Goal: Transaction & Acquisition: Purchase product/service

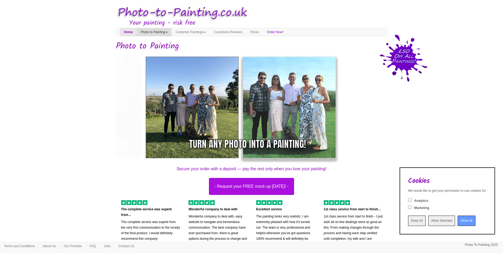
click at [165, 32] on link "Photo to Painting" at bounding box center [154, 32] width 35 height 8
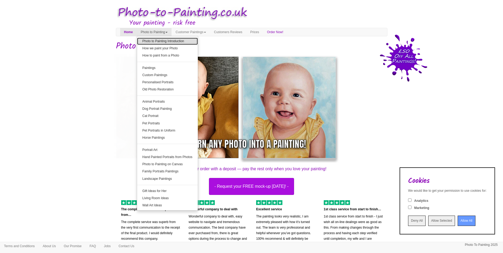
click at [188, 44] on link "Photo to Painting Introduction" at bounding box center [167, 41] width 61 height 7
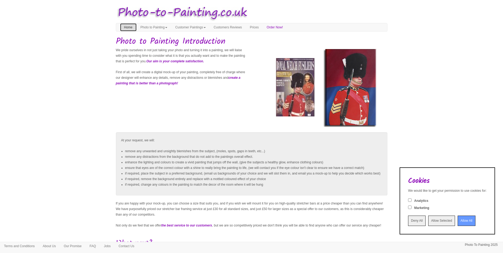
click at [122, 28] on link "Home" at bounding box center [128, 27] width 16 height 8
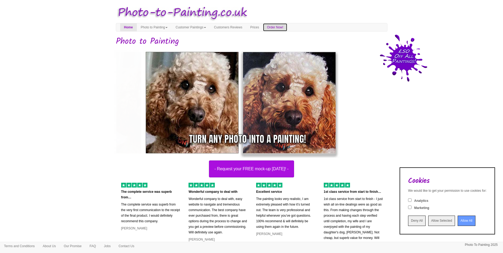
click at [287, 28] on link "Order Now!" at bounding box center [275, 27] width 24 height 8
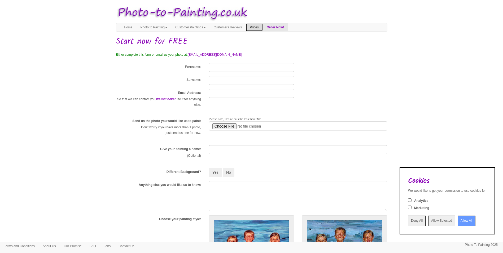
click at [262, 28] on link "Prices" at bounding box center [254, 27] width 17 height 8
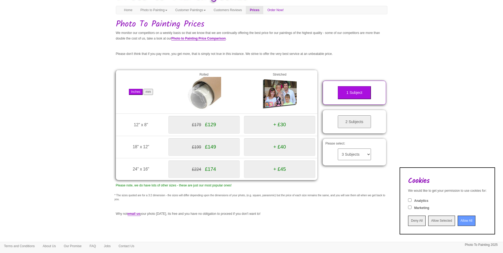
scroll to position [26, 0]
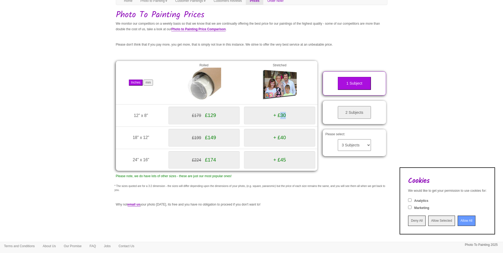
drag, startPoint x: 281, startPoint y: 115, endPoint x: 309, endPoint y: 118, distance: 27.7
click at [309, 118] on div "+ £30" at bounding box center [279, 115] width 71 height 18
click at [69, 126] on body "Your painting - risk free Toggle navigation Menu Home Photo to Painting Photo t…" at bounding box center [251, 127] width 503 height 303
click at [149, 85] on button "mm" at bounding box center [148, 82] width 10 height 6
click at [138, 83] on button "Inches" at bounding box center [136, 82] width 14 height 6
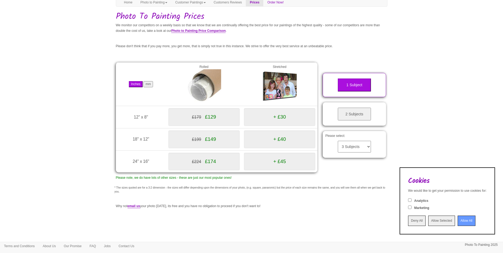
scroll to position [0, 0]
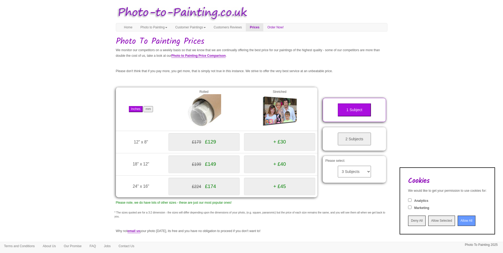
click at [358, 138] on button "2 Subjects" at bounding box center [353, 138] width 33 height 13
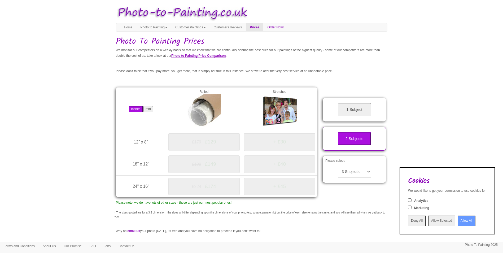
click at [356, 109] on button "1 Subject" at bounding box center [353, 109] width 33 height 13
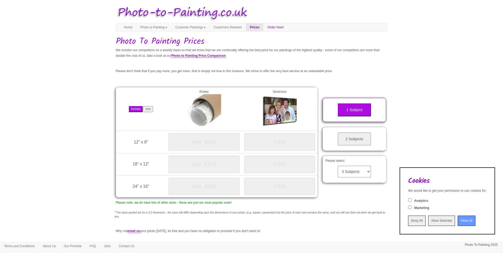
click at [355, 136] on button "2 Subjects" at bounding box center [353, 138] width 33 height 13
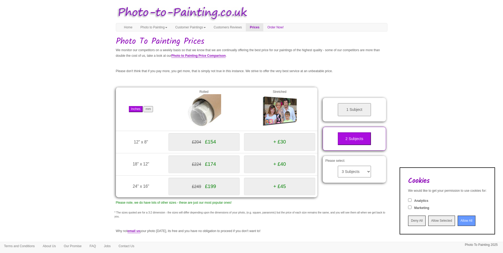
click at [151, 109] on button "mm" at bounding box center [148, 109] width 10 height 6
click at [149, 110] on button "mm" at bounding box center [148, 109] width 10 height 6
click at [125, 109] on div "Inches mm" at bounding box center [141, 109] width 46 height 6
drag, startPoint x: 188, startPoint y: 72, endPoint x: 195, endPoint y: 73, distance: 7.2
click at [195, 73] on p "Please don't think that if you pay more, you get more, that is simply not true …" at bounding box center [251, 71] width 271 height 6
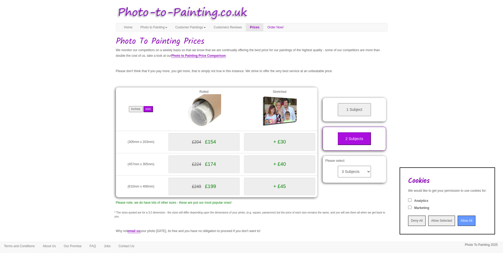
drag, startPoint x: 195, startPoint y: 73, endPoint x: 199, endPoint y: 83, distance: 11.2
click at [199, 83] on div "Inches mm Rolled Stretched 12" x 8" (305mm x 203mm) £204 £154 + £30 18" x 12"" at bounding box center [217, 144] width 210 height 131
drag, startPoint x: 199, startPoint y: 72, endPoint x: 266, endPoint y: 71, distance: 67.6
click at [266, 71] on p "Please don't think that if you pay more, you get more, that is simply not true …" at bounding box center [251, 71] width 271 height 6
drag, startPoint x: 266, startPoint y: 71, endPoint x: 265, endPoint y: 77, distance: 5.9
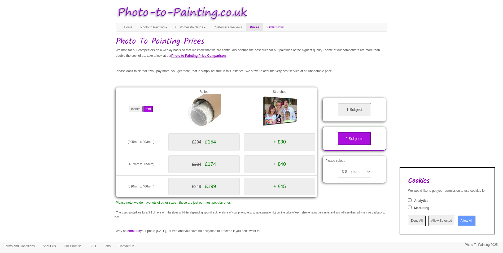
click at [265, 76] on div "Your painting - risk free Toggle navigation Menu Home Photo to Painting Photo t…" at bounding box center [251, 139] width 271 height 273
drag, startPoint x: 272, startPoint y: 73, endPoint x: 335, endPoint y: 74, distance: 63.3
click at [335, 74] on p "Please don't think that if you pay more, you get more, that is simply not true …" at bounding box center [251, 71] width 271 height 6
drag, startPoint x: 335, startPoint y: 74, endPoint x: 233, endPoint y: 78, distance: 102.4
click at [233, 78] on div "Your painting - risk free Toggle navigation Menu Home Photo to Painting Photo t…" at bounding box center [251, 139] width 271 height 273
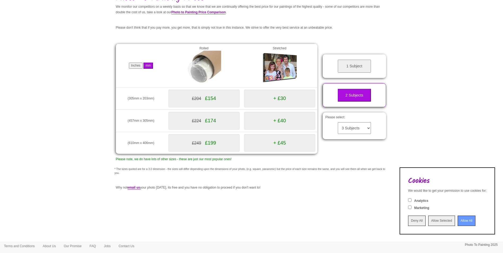
scroll to position [53, 0]
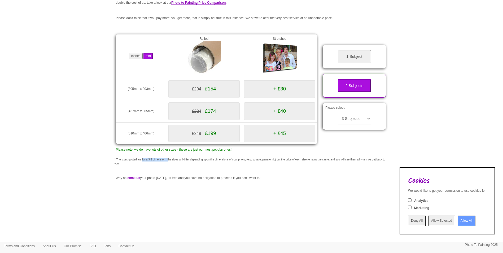
drag, startPoint x: 149, startPoint y: 161, endPoint x: 172, endPoint y: 163, distance: 23.4
click at [172, 163] on p "* The sizes quoted are for a 3:2 dimension - the sizes will differ depending up…" at bounding box center [251, 162] width 274 height 8
drag, startPoint x: 172, startPoint y: 163, endPoint x: 165, endPoint y: 179, distance: 17.8
click at [165, 179] on p "Why not email us your photo today, its free and you have no obligation to proce…" at bounding box center [251, 178] width 271 height 6
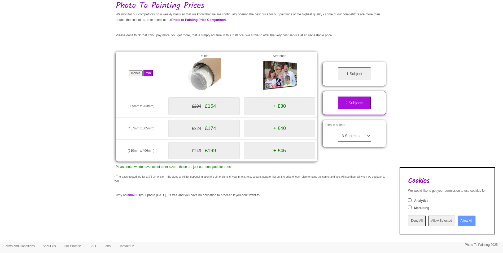
scroll to position [0, 0]
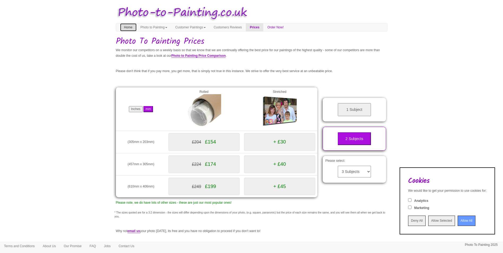
click at [127, 27] on link "Home" at bounding box center [128, 27] width 16 height 8
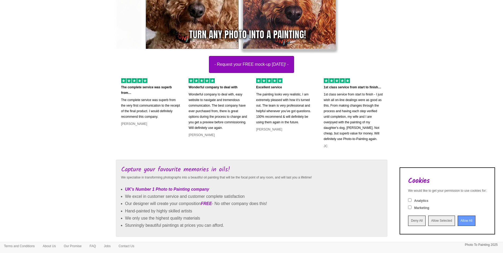
scroll to position [79, 0]
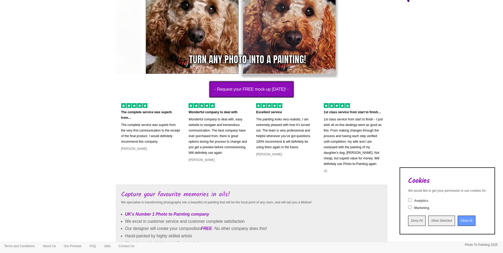
click at [249, 89] on button "- Request your FREE mock-up [DATE]! -" at bounding box center [251, 89] width 85 height 17
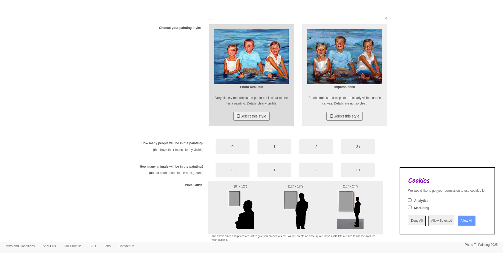
scroll to position [237, 0]
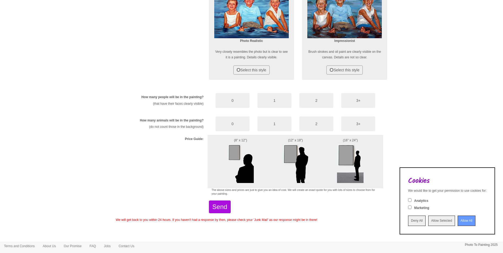
click at [229, 152] on img at bounding box center [240, 163] width 26 height 40
drag, startPoint x: 135, startPoint y: 100, endPoint x: 167, endPoint y: 97, distance: 32.2
click at [167, 97] on div "How many people will be in the painting? (that have their faces clearly visible)" at bounding box center [164, 102] width 88 height 19
drag, startPoint x: 167, startPoint y: 97, endPoint x: 140, endPoint y: 109, distance: 29.8
click at [162, 112] on div "How many people will be in the painting? (that have their faces clearly visible…" at bounding box center [251, 140] width 271 height 103
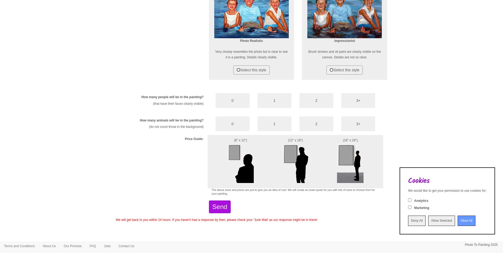
drag, startPoint x: 139, startPoint y: 100, endPoint x: 166, endPoint y: 101, distance: 26.5
click at [166, 100] on div "How many people will be in the painting? (that have their faces clearly visible)" at bounding box center [164, 102] width 88 height 19
click at [166, 110] on div "How many people will be in the painting? (that have their faces clearly visible)" at bounding box center [164, 102] width 88 height 19
click at [282, 104] on button "1" at bounding box center [274, 100] width 34 height 15
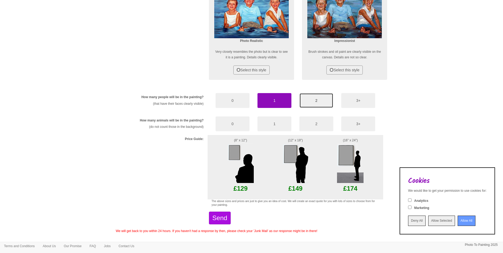
click at [306, 102] on button "2" at bounding box center [316, 100] width 34 height 15
click at [276, 103] on button "1" at bounding box center [274, 100] width 34 height 15
click at [305, 102] on button "2" at bounding box center [316, 100] width 34 height 15
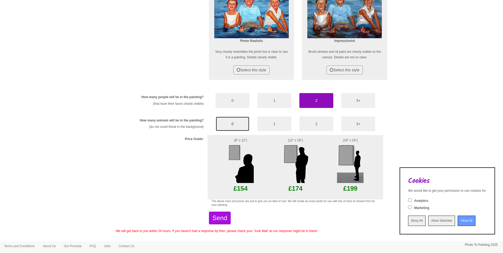
click at [234, 122] on button "0" at bounding box center [232, 123] width 34 height 15
click at [277, 122] on button "1" at bounding box center [274, 123] width 34 height 15
click at [227, 118] on button "0" at bounding box center [232, 123] width 34 height 15
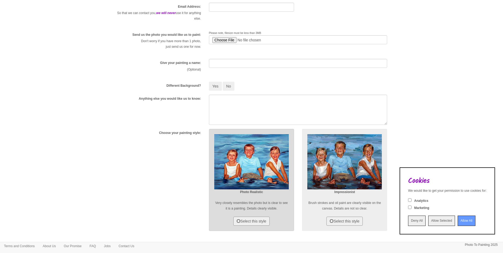
scroll to position [78, 0]
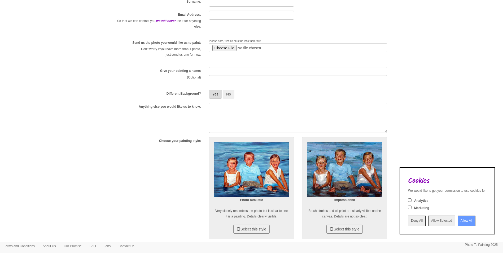
click at [212, 95] on button "Yes" at bounding box center [215, 94] width 13 height 9
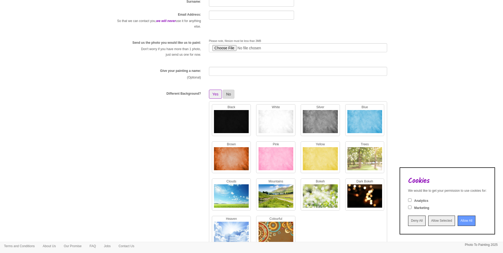
click at [230, 95] on button "No" at bounding box center [229, 94] width 12 height 9
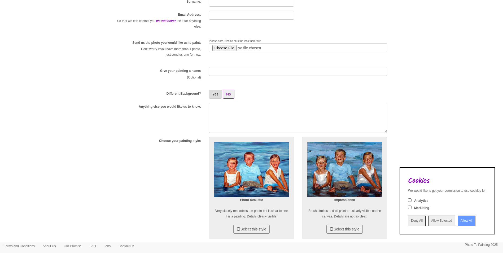
click at [216, 96] on button "Yes" at bounding box center [215, 94] width 13 height 9
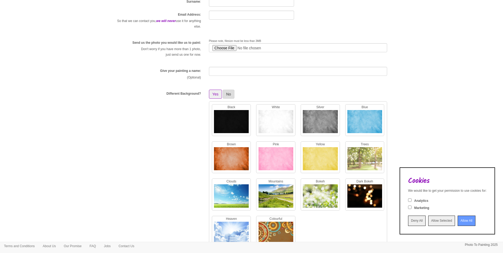
click at [227, 96] on button "No" at bounding box center [229, 94] width 12 height 9
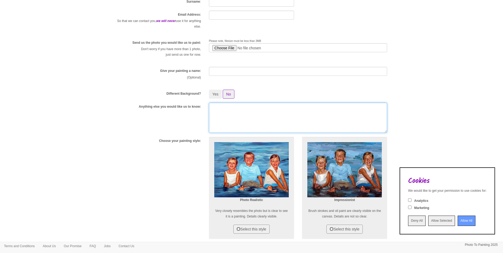
click at [227, 113] on textarea at bounding box center [298, 118] width 178 height 30
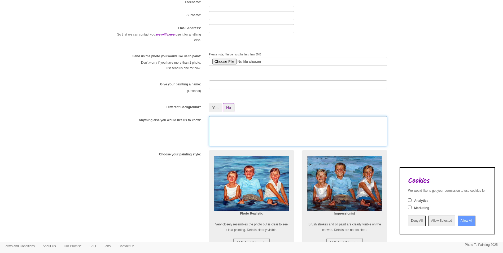
scroll to position [52, 0]
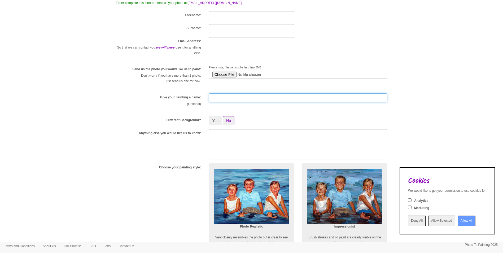
click at [225, 100] on input "text" at bounding box center [298, 97] width 178 height 9
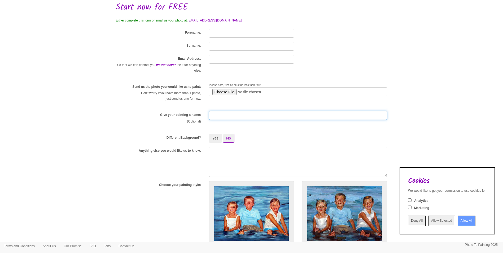
scroll to position [25, 0]
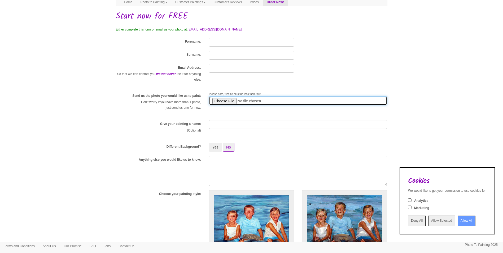
click at [225, 101] on input "file" at bounding box center [298, 100] width 178 height 9
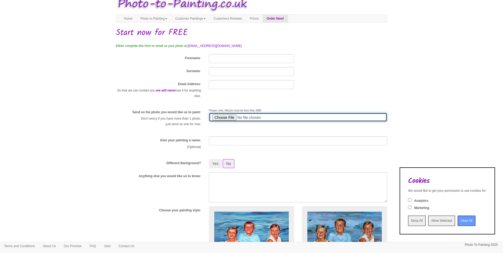
scroll to position [0, 0]
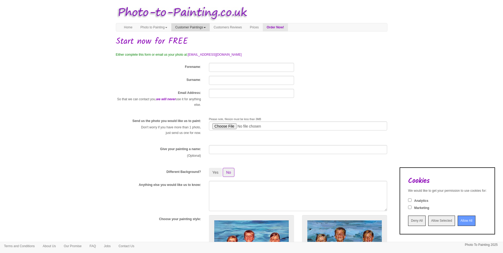
click at [203, 28] on link "Customer Paintings" at bounding box center [190, 27] width 38 height 8
click at [230, 28] on link "Customers Reviews" at bounding box center [228, 27] width 36 height 8
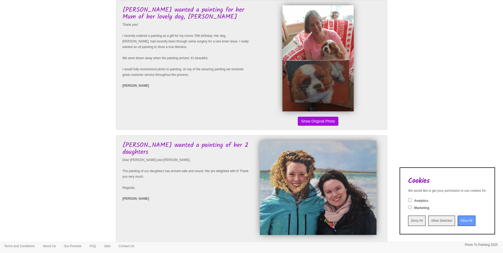
scroll to position [980, 0]
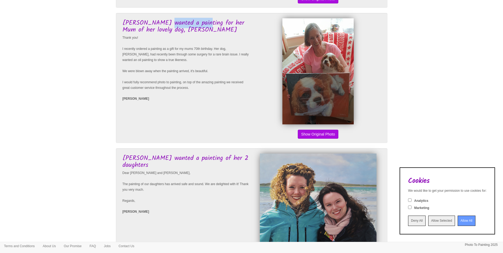
drag, startPoint x: 168, startPoint y: 26, endPoint x: 201, endPoint y: 27, distance: 33.4
click at [201, 26] on h3 "[PERSON_NAME] wanted a painting for her Mum of her lovely dog, [PERSON_NAME]" at bounding box center [186, 27] width 128 height 14
drag, startPoint x: 201, startPoint y: 27, endPoint x: 200, endPoint y: 46, distance: 18.6
click at [200, 46] on p "Thank you! I recently ordered a painting as a gift for my mums 70th birthday. H…" at bounding box center [186, 63] width 128 height 56
drag, startPoint x: 127, startPoint y: 22, endPoint x: 243, endPoint y: 19, distance: 116.9
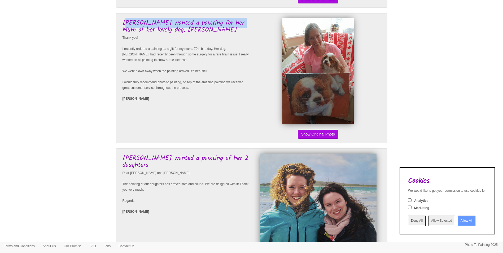
click at [243, 19] on div "Sam wanted a painting for her Mum of her lovely dog, Sidney Thank you! I recent…" at bounding box center [251, 78] width 271 height 130
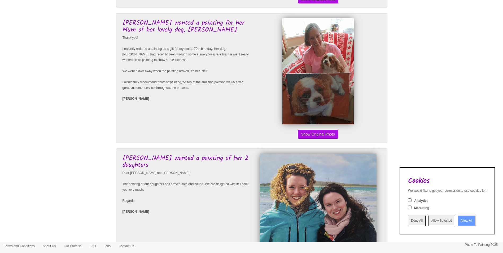
drag, startPoint x: 243, startPoint y: 19, endPoint x: 160, endPoint y: 39, distance: 86.0
click at [181, 40] on p "Thank you! I recently ordered a painting as a gift for my mums 70th birthday. H…" at bounding box center [186, 63] width 128 height 56
drag, startPoint x: 132, startPoint y: 35, endPoint x: 171, endPoint y: 37, distance: 38.4
click at [171, 37] on div "Sam wanted a painting for her Mum of her lovely dog, Sidney Thank you! I recent…" at bounding box center [186, 62] width 130 height 88
drag, startPoint x: 171, startPoint y: 37, endPoint x: 171, endPoint y: 53, distance: 16.4
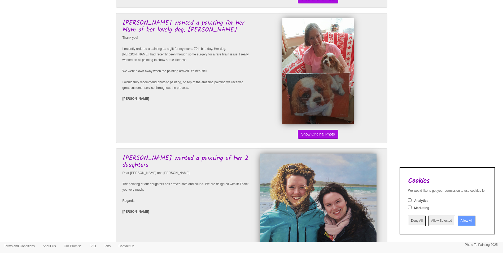
click at [171, 53] on p "Thank you! I recently ordered a painting as a gift for my mums 70th birthday. H…" at bounding box center [186, 63] width 128 height 56
click at [214, 98] on p "Sam Sandy" at bounding box center [186, 99] width 128 height 6
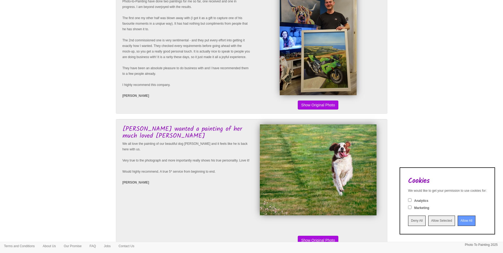
scroll to position [0, 0]
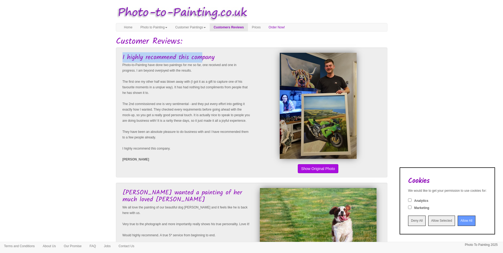
drag, startPoint x: 121, startPoint y: 55, endPoint x: 203, endPoint y: 53, distance: 82.7
click at [203, 53] on div "I highly recommend this company Photo-to-Painting have done two paintings for m…" at bounding box center [186, 110] width 130 height 115
drag, startPoint x: 203, startPoint y: 53, endPoint x: 184, endPoint y: 68, distance: 24.4
click at [184, 68] on p "Photo-to-Painting have done two paintings for me so far, one received and one i…" at bounding box center [186, 106] width 128 height 89
drag, startPoint x: 136, startPoint y: 59, endPoint x: 151, endPoint y: 59, distance: 14.3
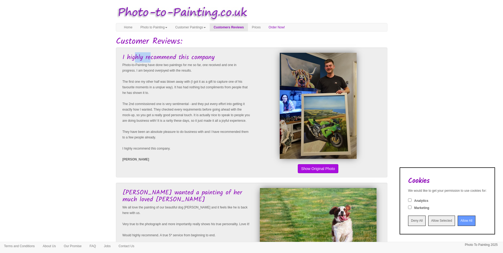
click at [151, 59] on h3 "I highly recommend this company" at bounding box center [186, 57] width 128 height 7
drag, startPoint x: 151, startPoint y: 59, endPoint x: 134, endPoint y: 68, distance: 19.0
click at [138, 72] on p "Photo-to-Painting have done two paintings for me so far, one received and one i…" at bounding box center [186, 106] width 128 height 89
drag, startPoint x: 132, startPoint y: 66, endPoint x: 240, endPoint y: 70, distance: 107.3
click at [240, 70] on p "Photo-to-Painting have done two paintings for me so far, one received and one i…" at bounding box center [186, 106] width 128 height 89
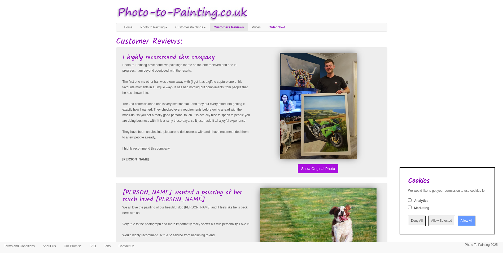
drag, startPoint x: 240, startPoint y: 70, endPoint x: 228, endPoint y: 79, distance: 14.7
click at [228, 79] on p "Photo-to-Painting have done two paintings for me so far, one received and one i…" at bounding box center [186, 106] width 128 height 89
drag, startPoint x: 210, startPoint y: 65, endPoint x: 237, endPoint y: 66, distance: 27.3
click at [237, 66] on p "Photo-to-Painting have done two paintings for me so far, one received and one i…" at bounding box center [186, 106] width 128 height 89
drag, startPoint x: 237, startPoint y: 66, endPoint x: 225, endPoint y: 73, distance: 13.9
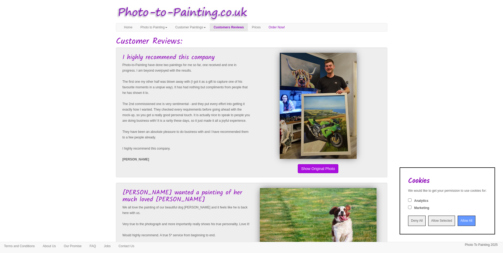
click at [225, 73] on p "Photo-to-Painting have done two paintings for me so far, one received and one i…" at bounding box center [186, 106] width 128 height 89
drag, startPoint x: 134, startPoint y: 82, endPoint x: 199, endPoint y: 85, distance: 65.5
click at [199, 85] on p "Photo-to-Painting have done two paintings for me so far, one received and one i…" at bounding box center [186, 106] width 128 height 89
drag, startPoint x: 199, startPoint y: 85, endPoint x: 194, endPoint y: 99, distance: 14.4
click at [197, 102] on p "Photo-to-Painting have done two paintings for me so far, one received and one i…" at bounding box center [186, 106] width 128 height 89
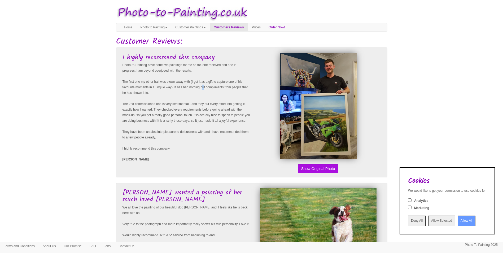
click at [232, 86] on p "Photo-to-Painting have done two paintings for me so far, one received and one i…" at bounding box center [186, 106] width 128 height 89
drag, startPoint x: 232, startPoint y: 86, endPoint x: 174, endPoint y: 102, distance: 60.0
click at [174, 102] on p "Photo-to-Painting have done two paintings for me so far, one received and one i…" at bounding box center [186, 106] width 128 height 89
drag, startPoint x: 228, startPoint y: 81, endPoint x: 237, endPoint y: 86, distance: 9.5
click at [237, 86] on p "Photo-to-Painting have done two paintings for me so far, one received and one i…" at bounding box center [186, 106] width 128 height 89
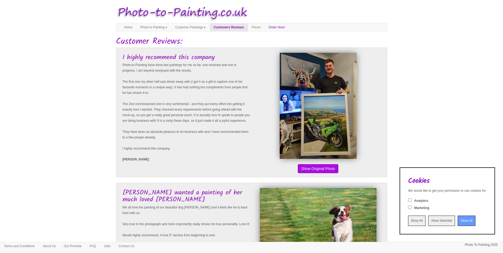
drag, startPoint x: 237, startPoint y: 86, endPoint x: 233, endPoint y: 94, distance: 8.9
click at [233, 94] on p "Photo-to-Painting have done two paintings for me so far, one received and one i…" at bounding box center [186, 106] width 128 height 89
drag, startPoint x: 210, startPoint y: 81, endPoint x: 237, endPoint y: 82, distance: 27.3
click at [237, 82] on p "Photo-to-Painting have done two paintings for me so far, one received and one i…" at bounding box center [186, 106] width 128 height 89
drag, startPoint x: 237, startPoint y: 82, endPoint x: 237, endPoint y: 91, distance: 8.8
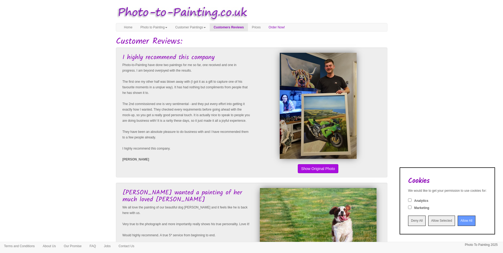
click at [237, 91] on p "Photo-to-Painting have done two paintings for me so far, one received and one i…" at bounding box center [186, 106] width 128 height 89
drag, startPoint x: 109, startPoint y: 87, endPoint x: 219, endPoint y: 96, distance: 110.1
drag, startPoint x: 219, startPoint y: 96, endPoint x: 213, endPoint y: 109, distance: 13.6
click at [213, 108] on p "Photo-to-Painting have done two paintings for me so far, one received and one i…" at bounding box center [186, 106] width 128 height 89
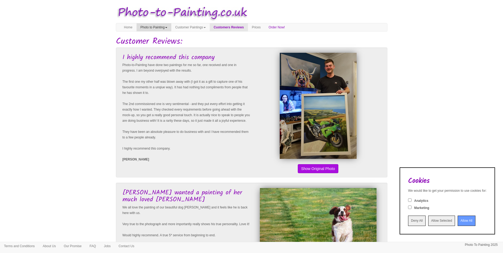
click at [163, 27] on link "Photo to Painting" at bounding box center [153, 27] width 35 height 8
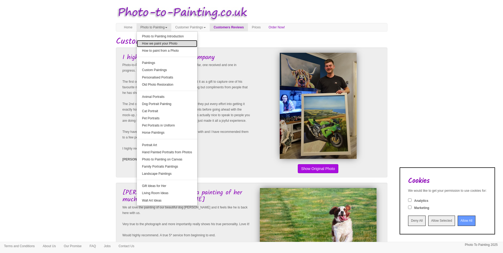
click at [171, 44] on link "How we paint your Photo" at bounding box center [167, 43] width 61 height 7
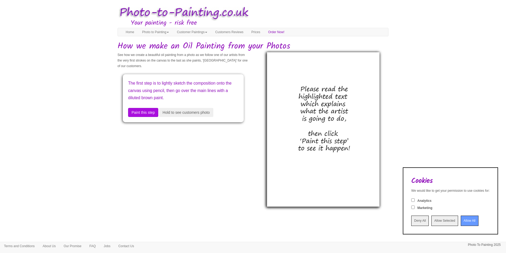
click at [319, 86] on img at bounding box center [323, 129] width 113 height 154
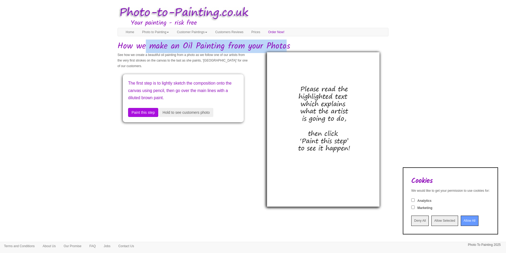
drag, startPoint x: 121, startPoint y: 44, endPoint x: 267, endPoint y: 47, distance: 146.0
click at [267, 47] on h1 "How we make an Oil Painting from your Photos" at bounding box center [253, 46] width 271 height 9
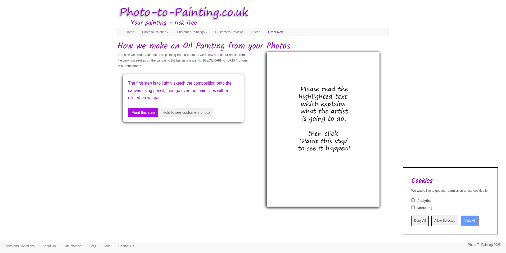
drag, startPoint x: 267, startPoint y: 47, endPoint x: 193, endPoint y: 64, distance: 76.3
click at [193, 64] on p "See how we create a beautiful oil painting from a photo as we follow one of our…" at bounding box center [184, 60] width 132 height 17
drag, startPoint x: 122, startPoint y: 55, endPoint x: 152, endPoint y: 56, distance: 30.2
click at [152, 56] on p "See how we create a beautiful oil painting from a photo as we follow one of our…" at bounding box center [184, 60] width 132 height 17
drag, startPoint x: 152, startPoint y: 56, endPoint x: 157, endPoint y: 92, distance: 36.2
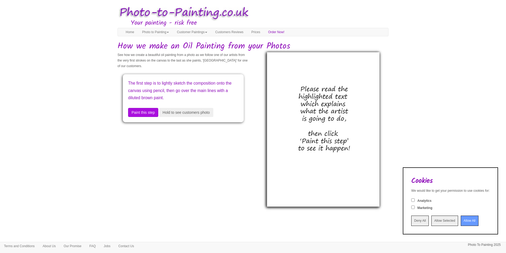
click at [157, 92] on p "The first step is to lightly sketch the composition onto the canvas using penci…" at bounding box center [183, 90] width 110 height 22
click at [149, 115] on button "Paint this step" at bounding box center [143, 112] width 30 height 9
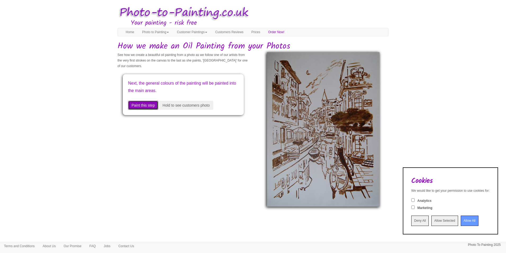
click at [147, 104] on button "Paint this step" at bounding box center [143, 105] width 30 height 9
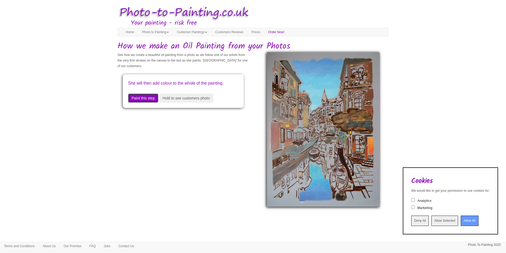
click at [148, 103] on button "Paint this step" at bounding box center [143, 98] width 30 height 9
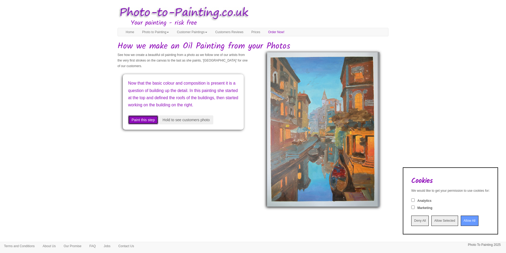
click at [149, 124] on button "Paint this step" at bounding box center [143, 119] width 30 height 9
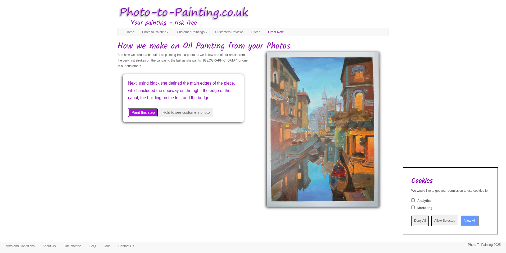
click at [149, 117] on button "Paint this step" at bounding box center [143, 112] width 30 height 9
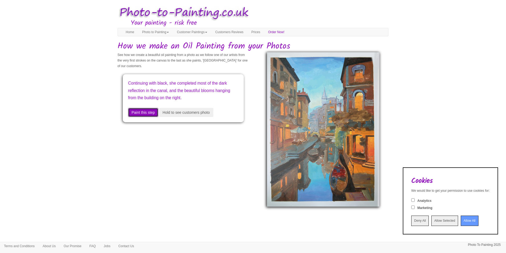
click at [147, 111] on button "Paint this step" at bounding box center [143, 112] width 30 height 9
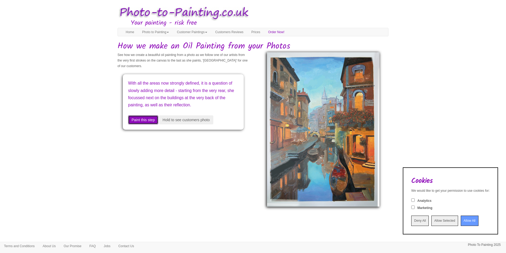
click at [148, 124] on button "Paint this step" at bounding box center [143, 119] width 30 height 9
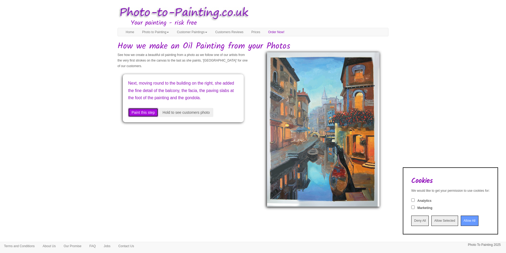
click at [149, 117] on button "Paint this step" at bounding box center [143, 112] width 30 height 9
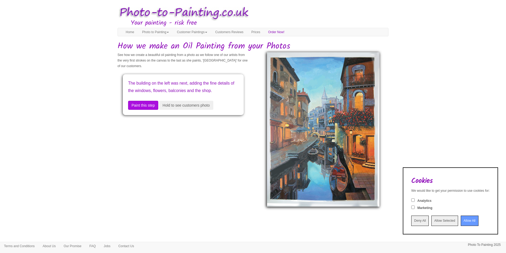
click at [149, 115] on div "The building on the left was next, adding the fine details of the windows, flow…" at bounding box center [183, 94] width 121 height 41
click at [151, 110] on button "Paint this step" at bounding box center [143, 105] width 30 height 9
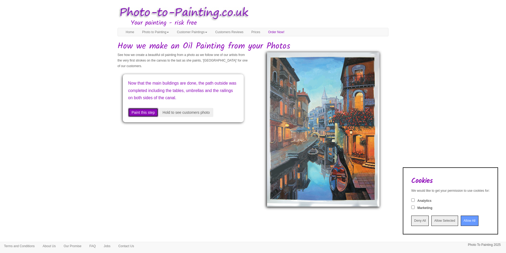
click at [152, 117] on button "Paint this step" at bounding box center [143, 112] width 30 height 9
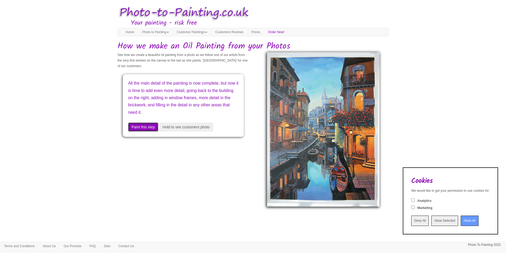
click at [152, 127] on button "Paint this step" at bounding box center [143, 126] width 30 height 9
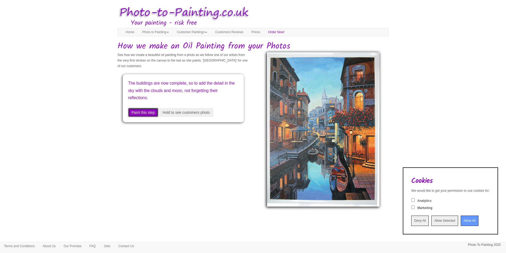
click at [144, 110] on button "Paint this step" at bounding box center [143, 112] width 30 height 9
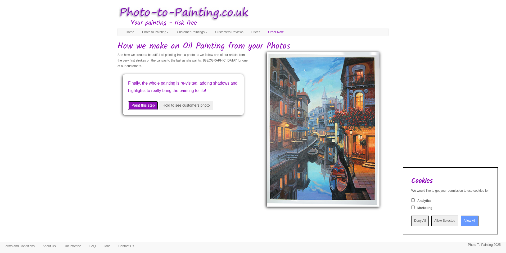
click at [144, 110] on button "Paint this step" at bounding box center [143, 105] width 30 height 9
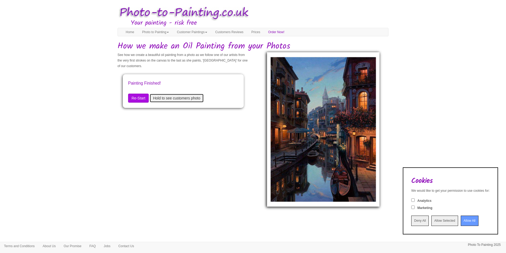
click at [164, 97] on button "Hold to see customers photo" at bounding box center [177, 98] width 54 height 9
click at [168, 98] on button "Hold to see customers photo" at bounding box center [177, 98] width 54 height 9
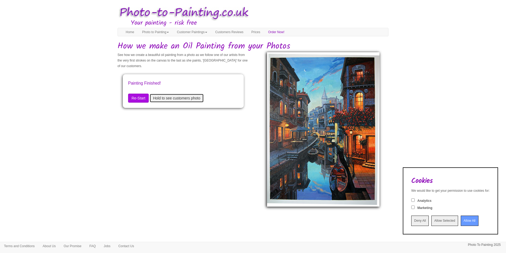
click at [172, 100] on button "Hold to see customers photo" at bounding box center [177, 98] width 54 height 9
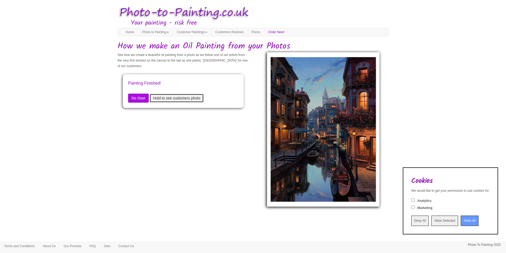
click at [172, 100] on button "Hold to see customers photo" at bounding box center [177, 98] width 54 height 9
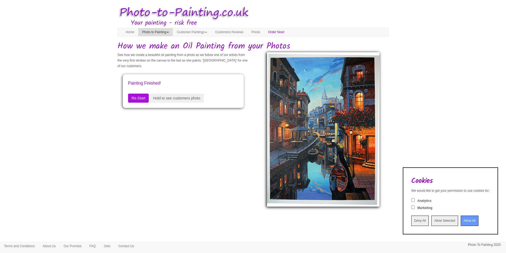
click at [160, 34] on link "Photo to Painting" at bounding box center [155, 32] width 35 height 8
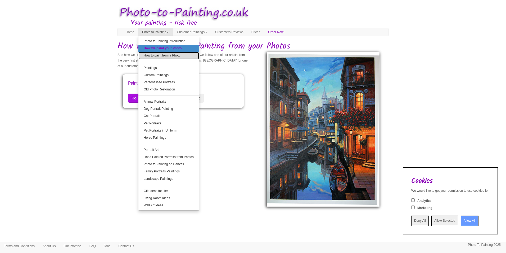
click at [163, 58] on link "How to paint from a Photo" at bounding box center [169, 55] width 61 height 7
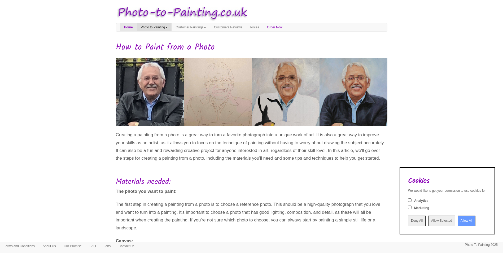
click at [165, 29] on link "Photo to Painting" at bounding box center [154, 27] width 35 height 8
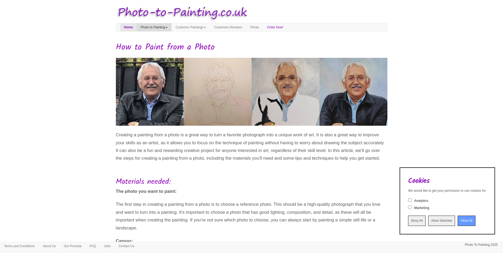
click at [160, 28] on link "Photo to Painting" at bounding box center [154, 27] width 35 height 8
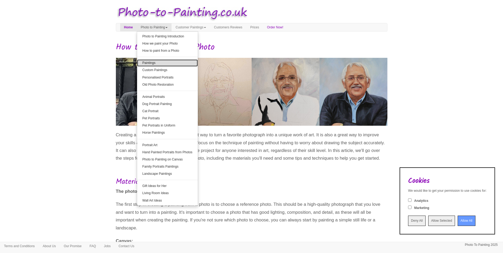
click at [160, 62] on link "Paintings" at bounding box center [167, 62] width 61 height 7
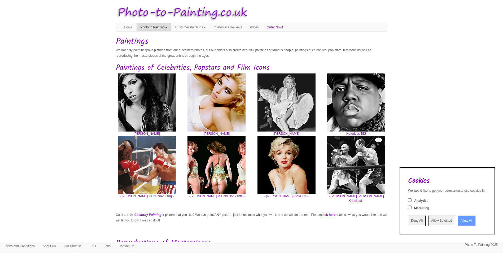
click at [157, 25] on link "Photo to Painting" at bounding box center [153, 27] width 35 height 8
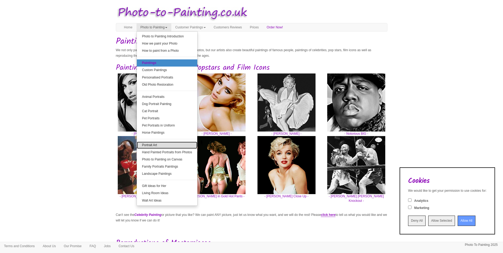
click at [176, 147] on link "Portrait Art" at bounding box center [167, 144] width 61 height 7
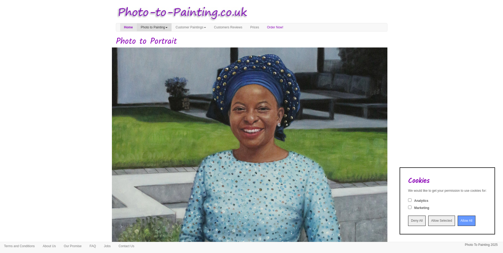
click at [150, 26] on link "Photo to Painting" at bounding box center [154, 27] width 35 height 8
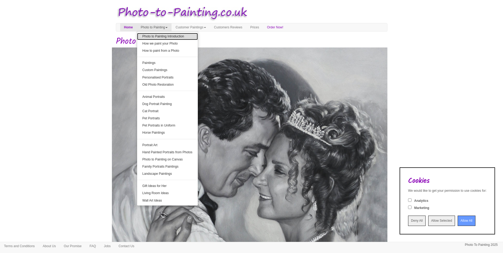
click at [166, 36] on link "Photo to Painting Introduction" at bounding box center [167, 36] width 61 height 7
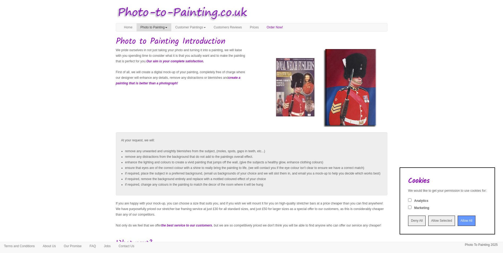
click at [158, 25] on link "Photo to Painting" at bounding box center [153, 27] width 35 height 8
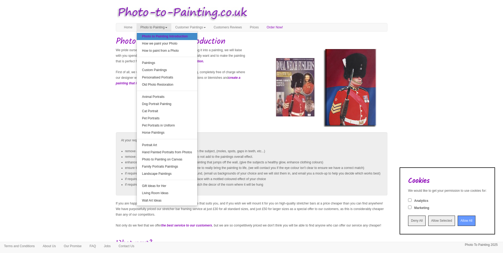
drag, startPoint x: 239, startPoint y: 46, endPoint x: 247, endPoint y: 43, distance: 9.1
click at [239, 46] on div "Your painting - risk free Toggle navigation Menu Home Photo to Painting Photo t…" at bounding box center [251, 142] width 271 height 278
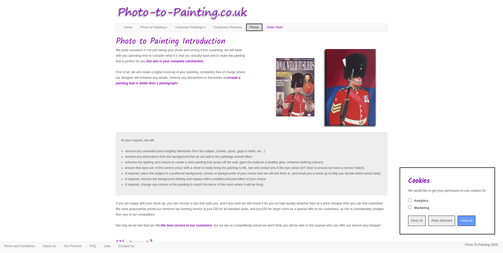
click at [262, 28] on link "Prices" at bounding box center [254, 27] width 17 height 8
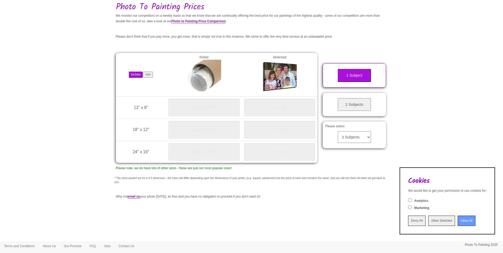
scroll to position [53, 0]
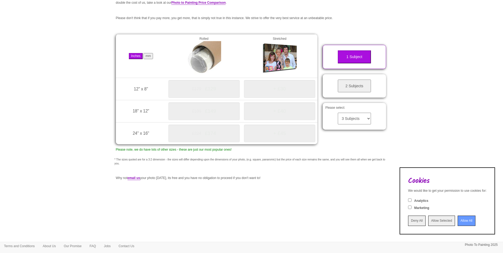
click at [193, 82] on div "£179 £129" at bounding box center [203, 89] width 71 height 18
click at [153, 57] on button "mm" at bounding box center [148, 56] width 10 height 6
click at [134, 56] on button "Inches" at bounding box center [136, 56] width 14 height 6
click at [150, 56] on button "mm" at bounding box center [148, 56] width 10 height 6
click at [136, 56] on button "Inches" at bounding box center [136, 56] width 14 height 6
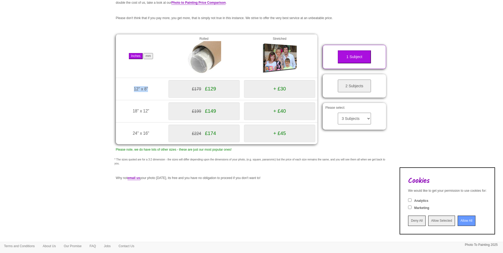
drag, startPoint x: 149, startPoint y: 88, endPoint x: 127, endPoint y: 89, distance: 22.3
click at [127, 89] on td "12" x 8" (305mm x 203mm)" at bounding box center [141, 89] width 50 height 22
copy span "12" x 8""
click at [229, 110] on div "£199 £149" at bounding box center [203, 111] width 71 height 18
click at [218, 82] on div "£179 £129" at bounding box center [203, 89] width 71 height 18
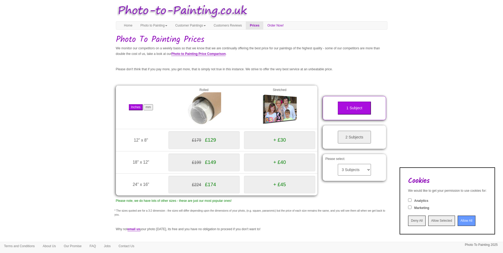
scroll to position [0, 0]
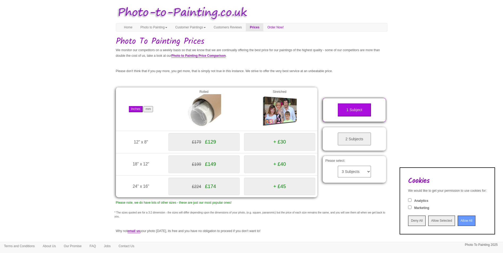
click at [363, 143] on button "2 Subjects" at bounding box center [353, 138] width 33 height 13
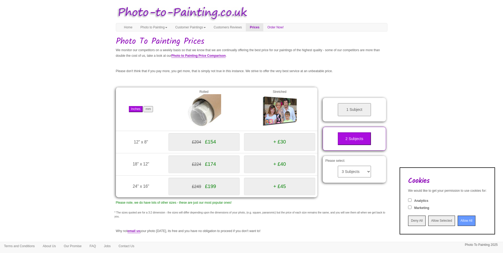
click at [362, 115] on button "1 Subject" at bounding box center [353, 109] width 33 height 13
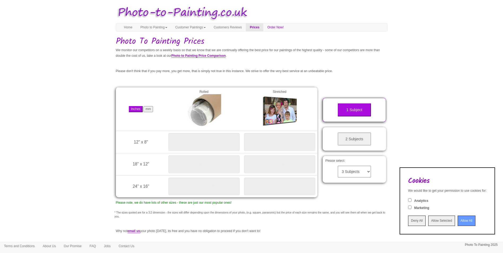
click at [360, 137] on button "2 Subjects" at bounding box center [353, 138] width 33 height 13
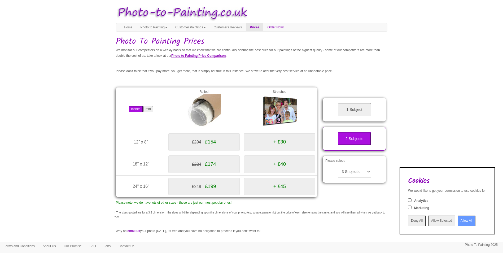
click at [193, 150] on div "£204 £154" at bounding box center [203, 142] width 71 height 18
click at [146, 109] on button "mm" at bounding box center [148, 109] width 10 height 6
drag, startPoint x: 216, startPoint y: 140, endPoint x: 244, endPoint y: 141, distance: 28.6
click at [215, 141] on span "£154" at bounding box center [210, 142] width 11 height 6
click at [264, 141] on div "+ £30" at bounding box center [279, 142] width 71 height 18
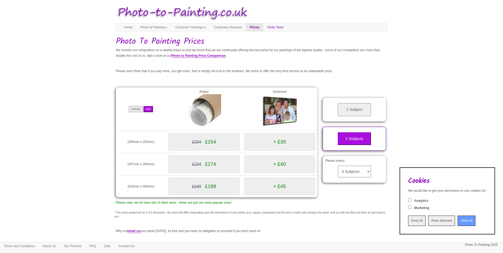
click at [293, 143] on div "+ £30" at bounding box center [279, 142] width 71 height 18
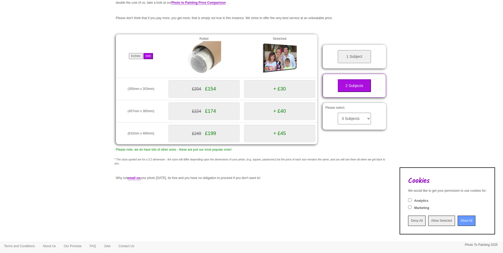
click at [354, 111] on div "Please select: 3 Subjects 4 Subjects 5 Subjects 6 Subjects 7 Subjects 8 Subject…" at bounding box center [353, 116] width 63 height 27
click at [359, 121] on select "3 Subjects 4 Subjects 5 Subjects 6 Subjects 7 Subjects 8 Subjects 9 Subjects 10…" at bounding box center [353, 119] width 33 height 12
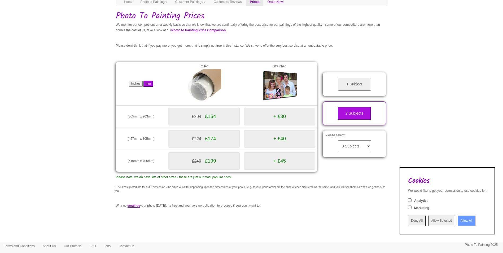
scroll to position [0, 0]
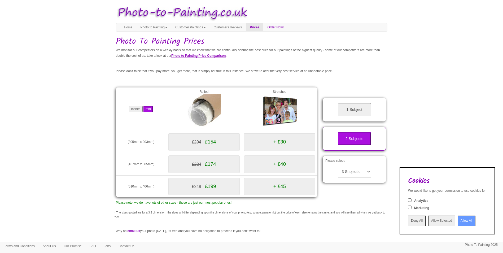
click at [363, 110] on button "1 Subject" at bounding box center [353, 109] width 33 height 13
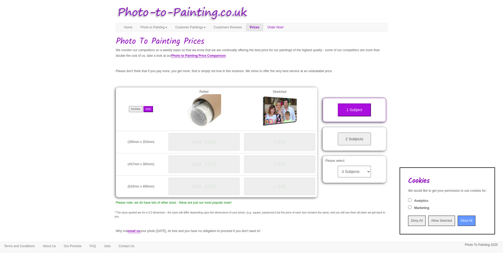
click at [361, 138] on button "2 Subjects" at bounding box center [353, 138] width 33 height 13
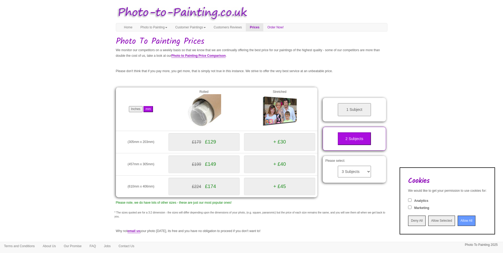
click at [360, 166] on select "3 Subjects 4 Subjects 5 Subjects 6 Subjects 7 Subjects 8 Subjects 9 Subjects 10…" at bounding box center [353, 172] width 33 height 12
click at [337, 166] on select "3 Subjects 4 Subjects 5 Subjects 6 Subjects 7 Subjects 8 Subjects 9 Subjects 10…" at bounding box center [353, 172] width 33 height 12
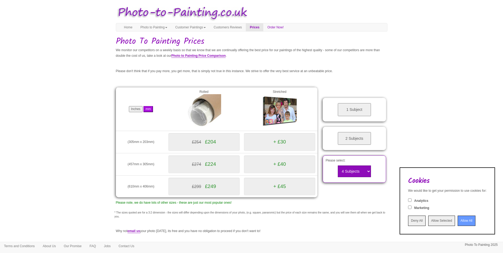
click at [355, 168] on select "3 Subjects 4 Subjects 5 Subjects 6 Subjects 7 Subjects 8 Subjects 9 Subjects 10…" at bounding box center [353, 171] width 33 height 12
select select "3"
click at [337, 165] on select "3 Subjects 4 Subjects 5 Subjects 6 Subjects 7 Subjects 8 Subjects 9 Subjects 10…" at bounding box center [353, 171] width 33 height 12
click at [365, 139] on button "2 Subjects" at bounding box center [353, 138] width 33 height 13
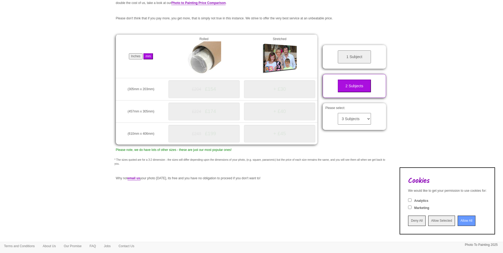
scroll to position [53, 0]
click at [428, 221] on input "Allow Selected" at bounding box center [441, 220] width 27 height 10
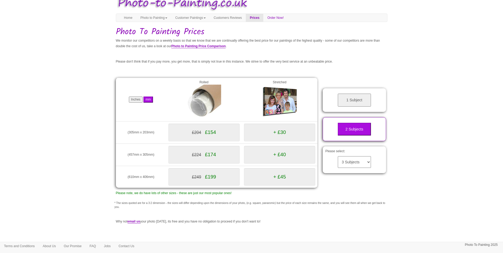
scroll to position [0, 0]
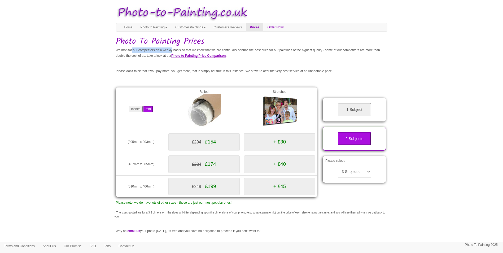
drag, startPoint x: 127, startPoint y: 51, endPoint x: 174, endPoint y: 52, distance: 46.6
click at [174, 52] on p "We monitor our competitors on a weekly basis so that we know that we are contin…" at bounding box center [251, 52] width 271 height 11
drag, startPoint x: 174, startPoint y: 52, endPoint x: 183, endPoint y: 60, distance: 11.5
click at [177, 60] on div "Your painting - risk free Toggle navigation Menu Home Photo to Painting Photo t…" at bounding box center [251, 139] width 271 height 273
drag, startPoint x: 187, startPoint y: 51, endPoint x: 227, endPoint y: 50, distance: 40.0
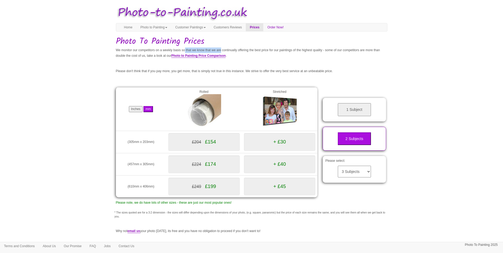
click at [227, 50] on p "We monitor our competitors on a weekly basis so that we know that we are contin…" at bounding box center [251, 52] width 271 height 11
drag, startPoint x: 227, startPoint y: 50, endPoint x: 188, endPoint y: 54, distance: 39.2
click at [183, 54] on p "We monitor our competitors on a weekly basis so that we know that we are contin…" at bounding box center [251, 52] width 271 height 11
click at [134, 28] on link "Home" at bounding box center [128, 27] width 16 height 8
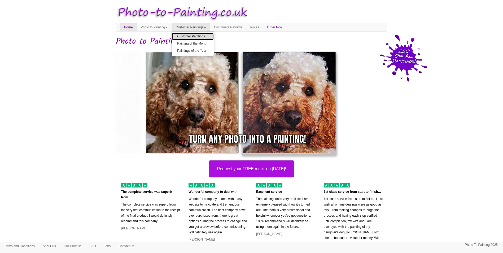
click at [211, 37] on link "Customer Paintings" at bounding box center [193, 36] width 42 height 7
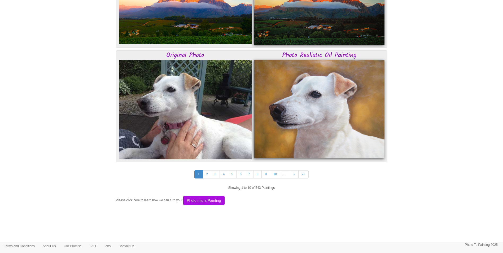
scroll to position [1339, 0]
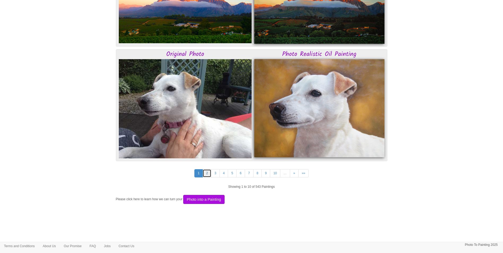
click at [208, 175] on link "2" at bounding box center [206, 173] width 9 height 8
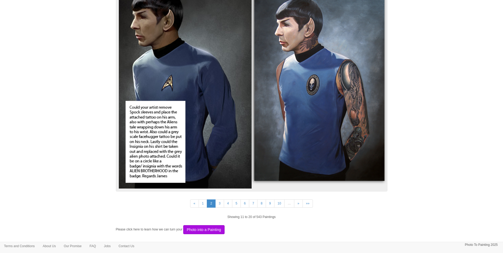
scroll to position [1321, 0]
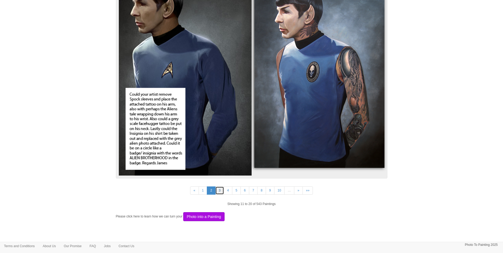
click at [217, 189] on link "3" at bounding box center [219, 190] width 9 height 8
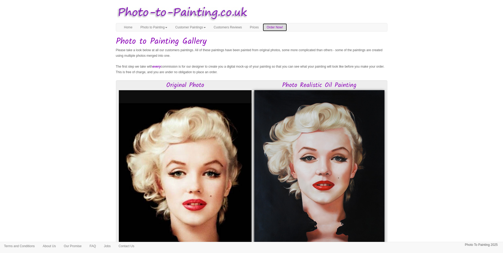
click at [287, 25] on link "Order Now!" at bounding box center [275, 27] width 24 height 8
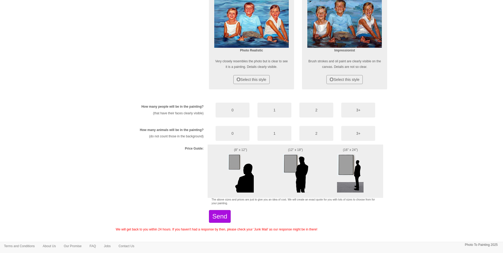
scroll to position [237, 0]
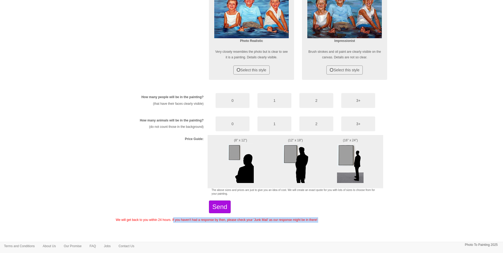
drag, startPoint x: 131, startPoint y: 222, endPoint x: 169, endPoint y: 220, distance: 37.7
click at [169, 220] on body "Your painting - risk free Toggle navigation Menu Home Photo to Painting Photo t…" at bounding box center [251, 9] width 503 height 487
drag, startPoint x: 169, startPoint y: 220, endPoint x: 188, endPoint y: 230, distance: 21.3
click at [183, 233] on body "Your painting - risk free Toggle navigation Menu Home Photo to Painting Photo t…" at bounding box center [251, 9] width 503 height 487
drag, startPoint x: 183, startPoint y: 223, endPoint x: 241, endPoint y: 222, distance: 58.3
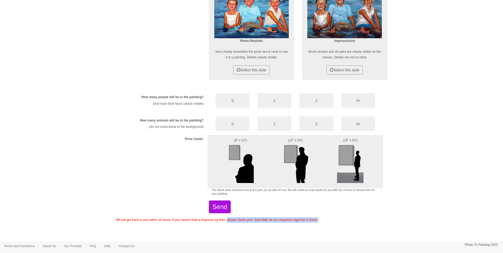
click at [241, 222] on body "Your painting - risk free Toggle navigation Menu Home Photo to Painting Photo t…" at bounding box center [251, 9] width 503 height 487
click at [254, 219] on p "We will get back to you within 24 hours. If you haven't had a response by then,…" at bounding box center [251, 220] width 271 height 6
drag, startPoint x: 252, startPoint y: 219, endPoint x: 314, endPoint y: 224, distance: 62.4
click at [314, 224] on body "Your painting - risk free Toggle navigation Menu Home Photo to Painting Photo t…" at bounding box center [251, 9] width 503 height 487
drag, startPoint x: 314, startPoint y: 224, endPoint x: 312, endPoint y: 238, distance: 13.6
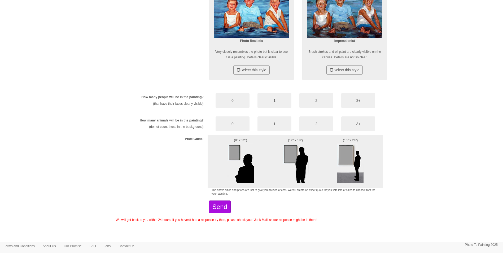
click at [312, 238] on body "Your painting - risk free Toggle navigation Menu Home Photo to Painting Photo t…" at bounding box center [251, 9] width 503 height 487
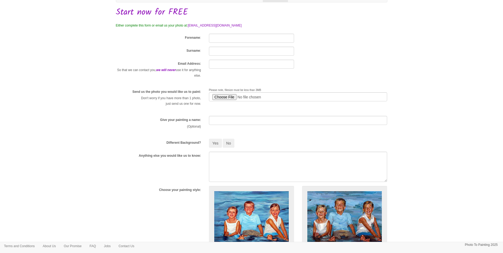
scroll to position [0, 0]
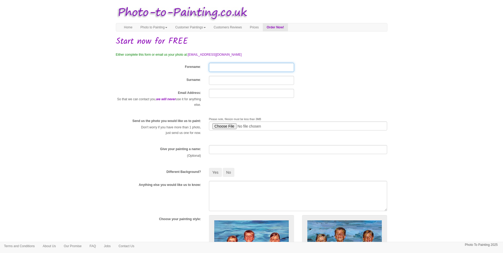
click at [233, 69] on input "Forename" at bounding box center [251, 67] width 85 height 9
type input "Mohammed"
type input "Salman"
type input "[EMAIL_ADDRESS][DOMAIN_NAME]"
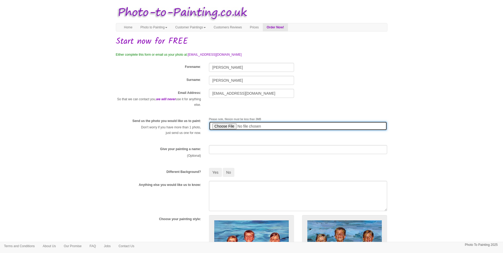
click at [234, 126] on input "file" at bounding box center [298, 125] width 178 height 9
click at [230, 130] on input "file" at bounding box center [298, 125] width 178 height 9
type input "C:\fakepath\c50d0201-e8e7-476f-8d46-a44953fa56db.jpeg"
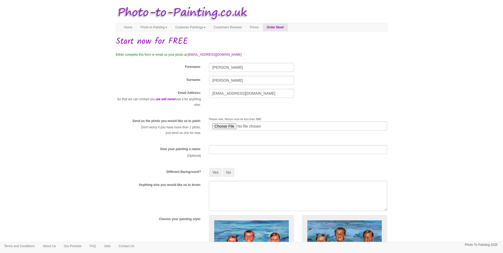
click at [222, 155] on div "Give your painting a name: (Optional)" at bounding box center [251, 154] width 279 height 19
click at [226, 152] on input "text" at bounding box center [298, 149] width 178 height 9
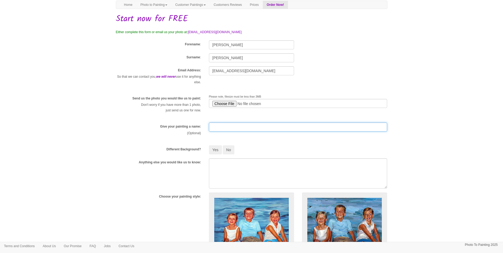
scroll to position [53, 0]
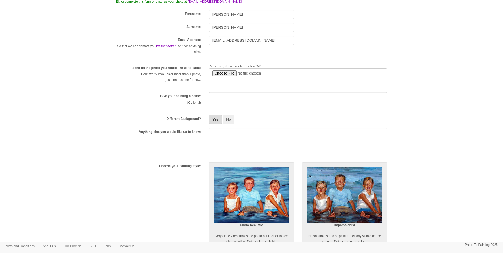
click at [215, 121] on button "Yes" at bounding box center [215, 119] width 13 height 9
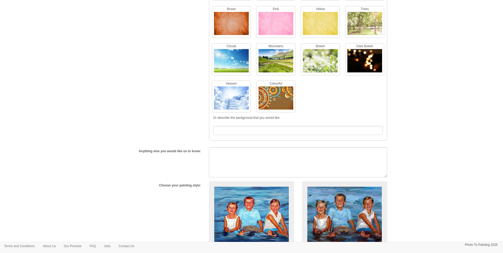
scroll to position [212, 0]
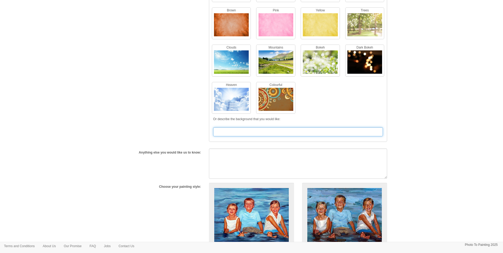
click at [262, 134] on input "text" at bounding box center [298, 131] width 170 height 9
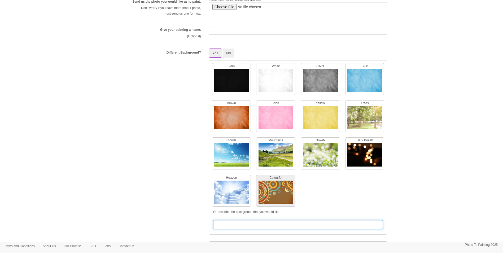
scroll to position [159, 0]
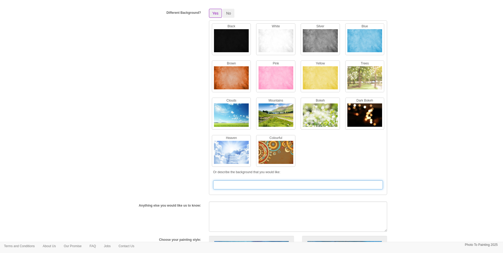
type input "w"
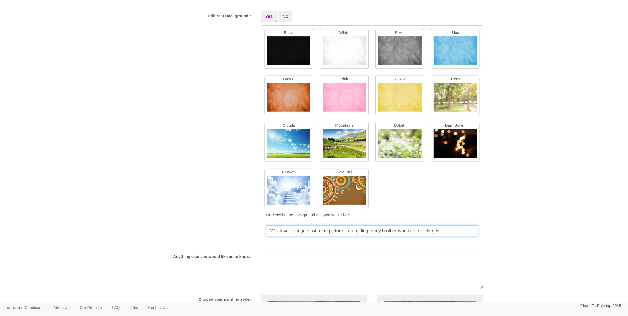
scroll to position [0, 0]
drag, startPoint x: 286, startPoint y: 185, endPoint x: 424, endPoint y: 185, distance: 138.0
click at [424, 185] on body "Your painting - risk free Toggle navigation Menu Home Photo to Painting Photo t…" at bounding box center [251, 177] width 503 height 667
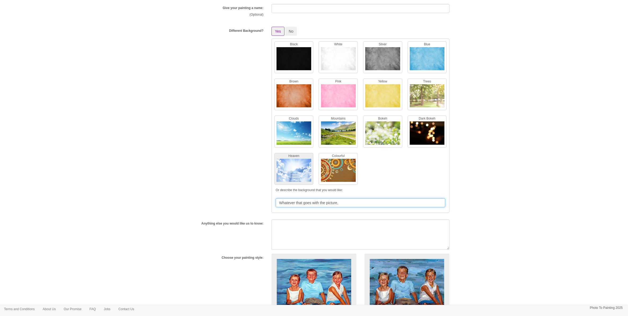
scroll to position [126, 0]
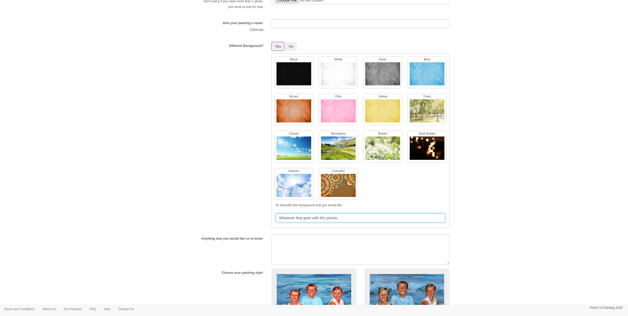
type input "Whatever that goes with the picture,"
click at [300, 241] on textarea at bounding box center [361, 249] width 178 height 30
drag, startPoint x: 350, startPoint y: 219, endPoint x: 260, endPoint y: 217, distance: 89.3
click at [260, 217] on div "Different Background? Yes No Black White Silver Blue Brown Pink Yellow Trees" at bounding box center [314, 136] width 279 height 189
click at [345, 216] on input "Whatever that goes with the picture," at bounding box center [361, 217] width 170 height 9
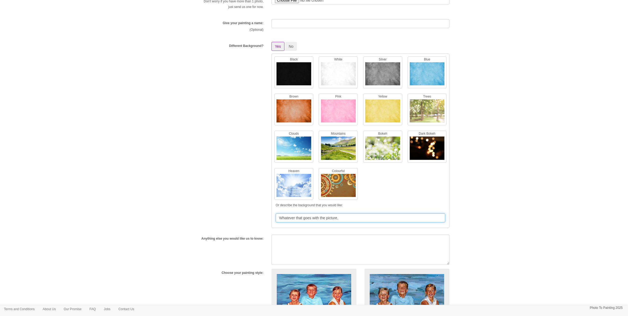
drag, startPoint x: 362, startPoint y: 219, endPoint x: 276, endPoint y: 219, distance: 85.8
click at [276, 219] on input "Whatever that goes with the picture," at bounding box center [361, 217] width 170 height 9
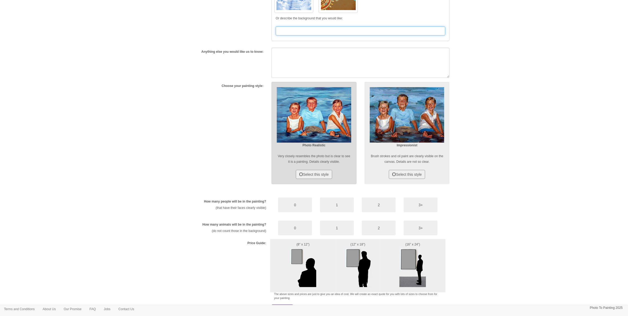
scroll to position [354, 0]
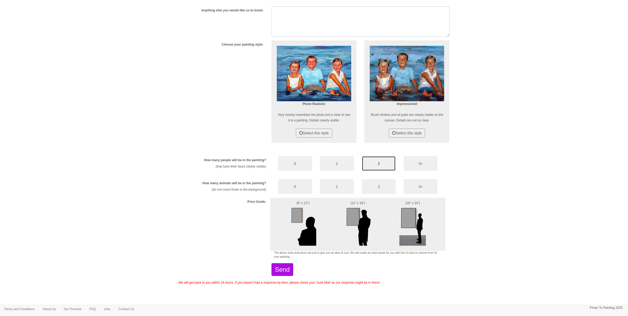
click at [396, 165] on button "2" at bounding box center [379, 163] width 34 height 15
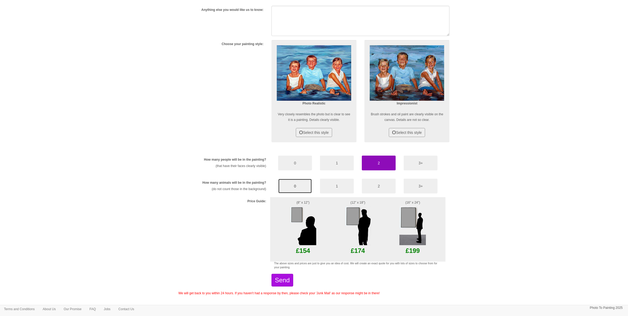
click at [301, 183] on button "0" at bounding box center [295, 186] width 34 height 15
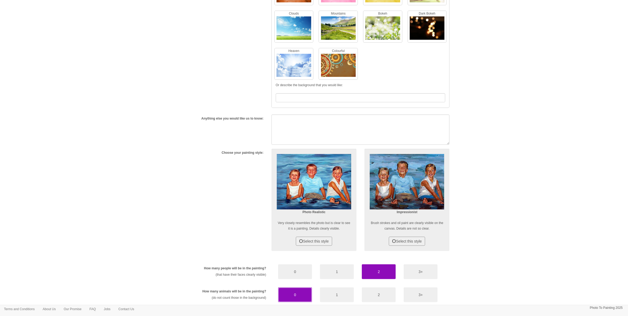
scroll to position [255, 0]
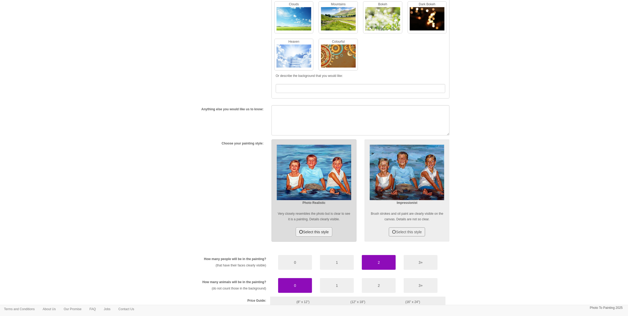
drag, startPoint x: 319, startPoint y: 232, endPoint x: 298, endPoint y: 233, distance: 20.9
click at [319, 232] on button "Select this style" at bounding box center [314, 231] width 36 height 9
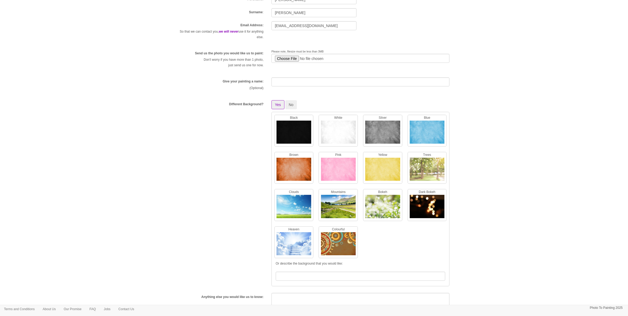
scroll to position [1, 0]
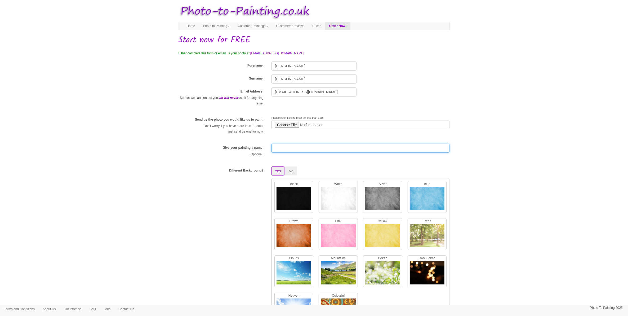
click at [297, 150] on input "text" at bounding box center [361, 148] width 178 height 9
click at [185, 154] on p "(Optional)" at bounding box center [221, 155] width 85 height 6
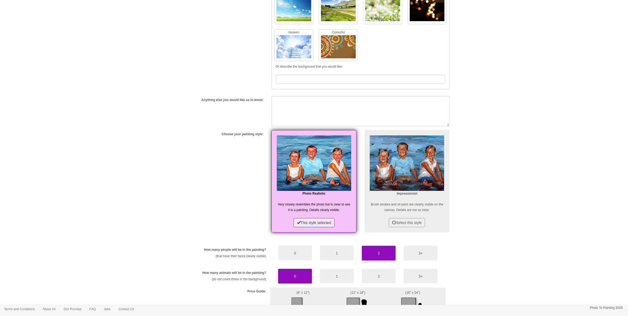
scroll to position [265, 0]
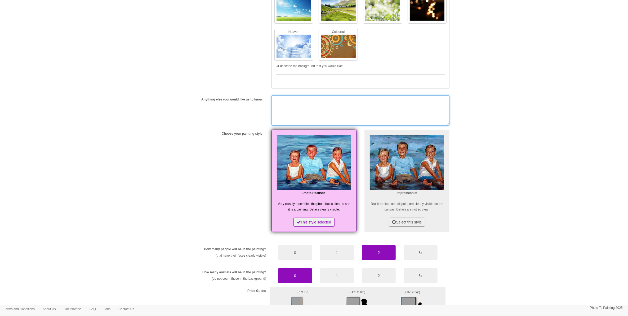
click at [298, 108] on textarea at bounding box center [361, 110] width 178 height 30
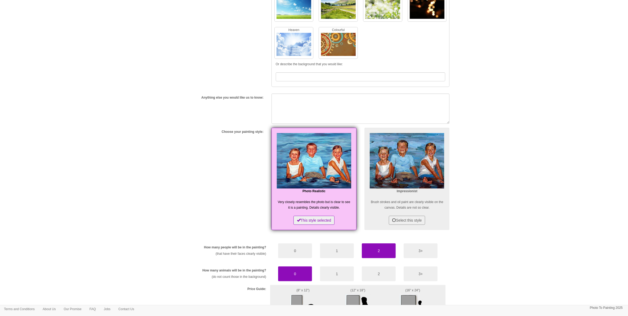
scroll to position [298, 0]
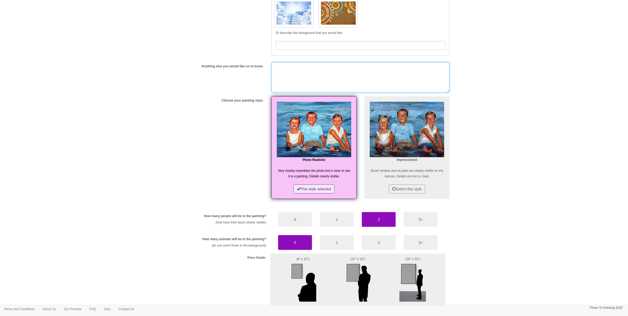
click at [334, 68] on textarea at bounding box center [361, 77] width 178 height 30
paste textarea "It’s a gift, so please use your creativity to make it look beautiful. You can c…"
drag, startPoint x: 363, startPoint y: 72, endPoint x: 367, endPoint y: 97, distance: 24.7
click at [363, 73] on textarea "It’s a gift, so please use your creativity to make it look beautiful. You can c…" at bounding box center [361, 77] width 178 height 30
click at [369, 48] on input "text" at bounding box center [361, 45] width 170 height 9
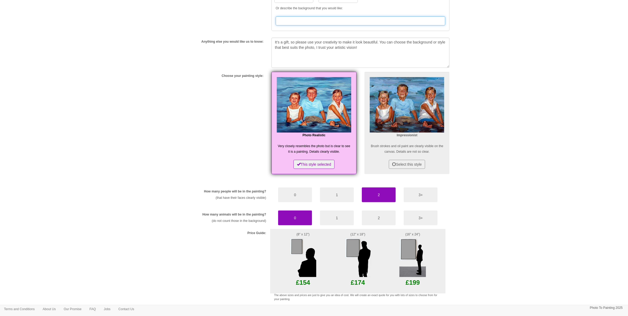
scroll to position [233, 0]
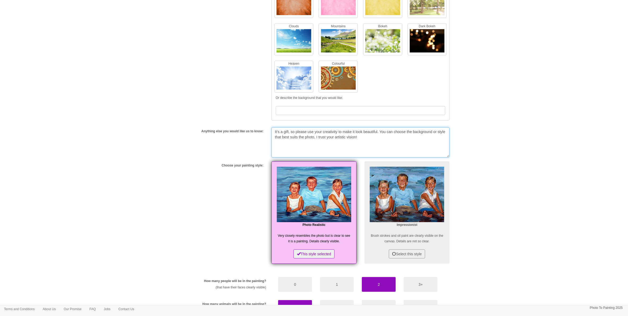
click at [431, 142] on textarea "It’s a gift, so please use your creativity to make it look beautiful. You can c…" at bounding box center [361, 142] width 178 height 30
drag, startPoint x: 274, startPoint y: 134, endPoint x: 276, endPoint y: 143, distance: 9.1
click at [274, 134] on textarea "It’s a gift, so please use your creativity to make it look beautiful. You can c…" at bounding box center [361, 142] width 178 height 30
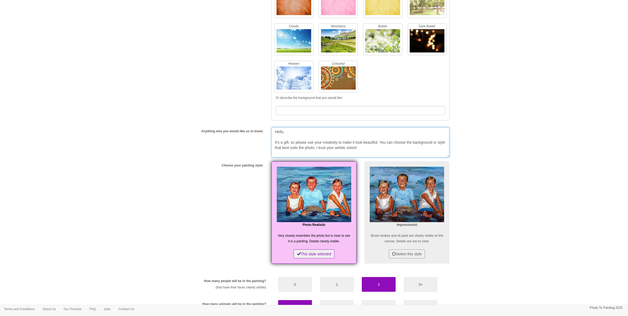
click at [413, 150] on textarea "Hello, It’s a gift, so please use your creativity to make it look beautiful. Yo…" at bounding box center [361, 142] width 178 height 30
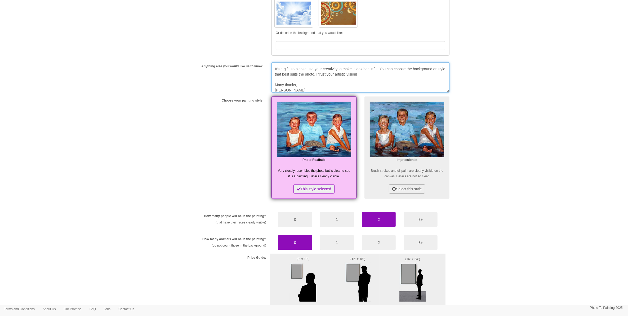
scroll to position [366, 0]
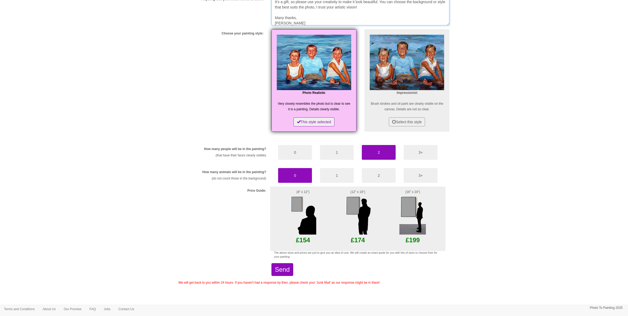
type textarea "Hello, It’s a gift, so please use your creativity to make it look beautiful. Yo…"
click at [293, 252] on button "Send" at bounding box center [283, 269] width 22 height 13
